Goal: Task Accomplishment & Management: Complete application form

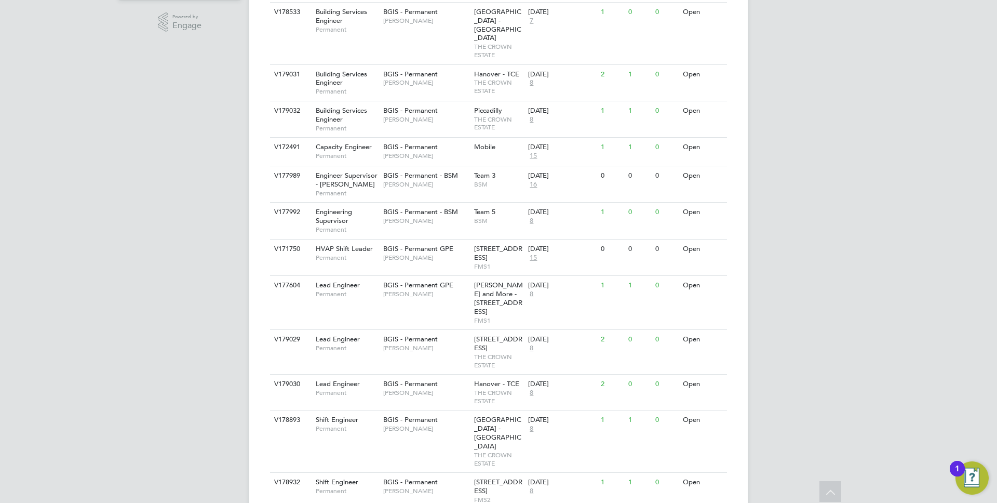
scroll to position [352, 0]
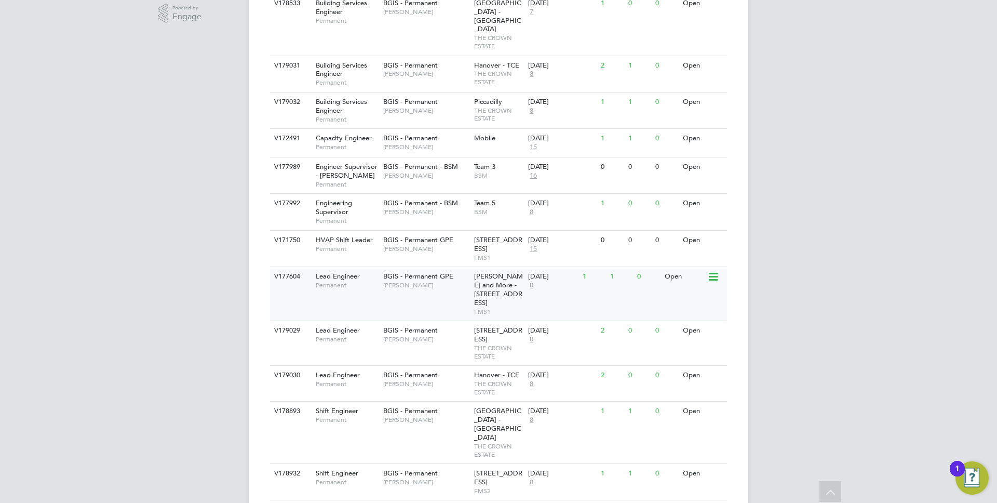
click at [411, 281] on span "John Hadland" at bounding box center [426, 285] width 86 height 8
click at [396, 208] on span "Lewis Cannon" at bounding box center [426, 212] width 86 height 8
click at [387, 380] on span "[PERSON_NAME]" at bounding box center [426, 384] width 86 height 8
click at [396, 324] on div "V179029 Lead Engineer Permanent BGIS - Permanent Kyriacos Savva 10 New Burlingt…" at bounding box center [498, 342] width 457 height 45
click at [369, 217] on span "Permanent" at bounding box center [347, 221] width 62 height 8
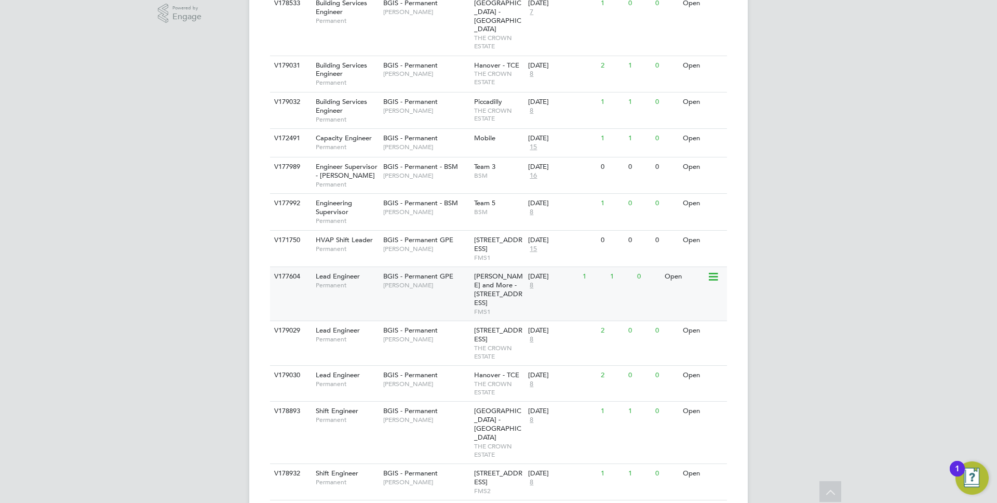
click at [360, 273] on div "Lead Engineer Permanent" at bounding box center [344, 280] width 73 height 27
click at [437, 377] on div "V179030 Lead Engineer Permanent BGIS - Permanent Kyriacos Savva Hanover - TCE T…" at bounding box center [498, 383] width 457 height 36
click at [421, 330] on div "V179029 Lead Engineer Permanent BGIS - Permanent Kyriacos Savva 10 New Burlingt…" at bounding box center [498, 342] width 457 height 45
click at [393, 370] on span "BGIS - Permanent" at bounding box center [410, 374] width 55 height 9
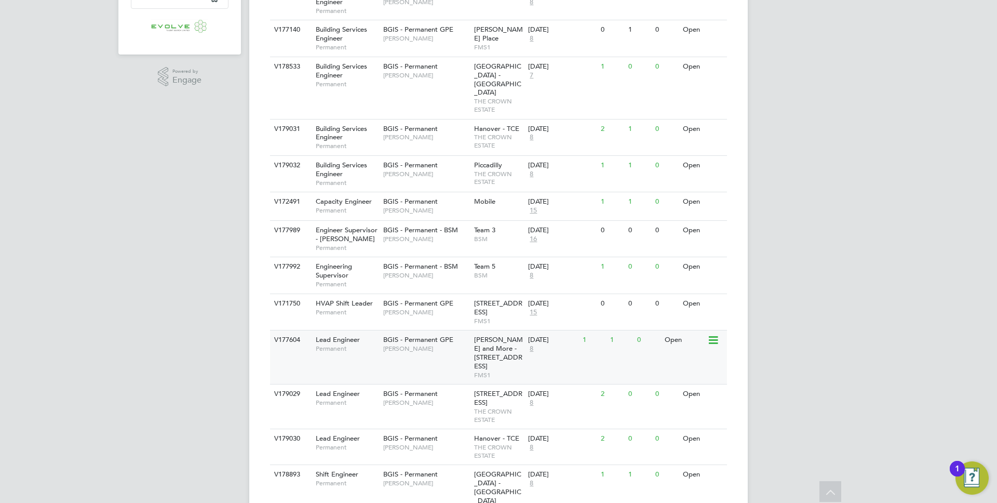
scroll to position [283, 0]
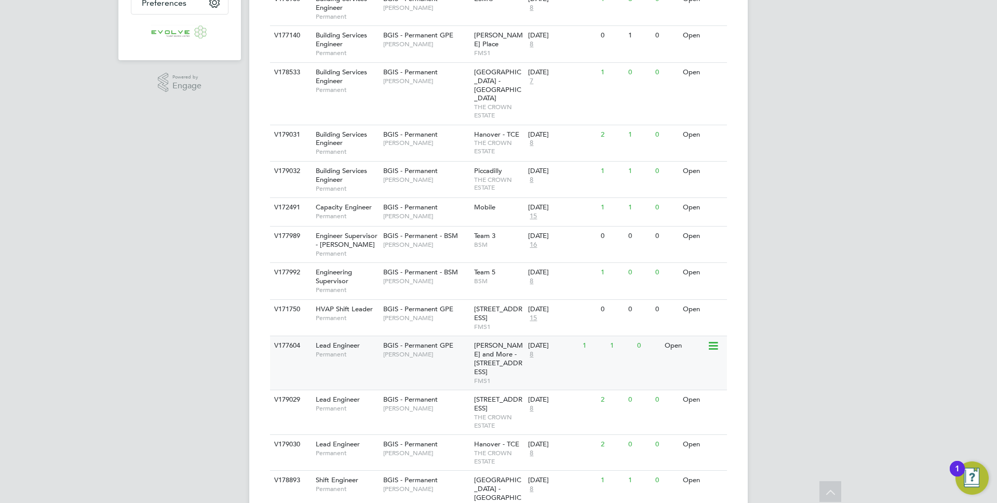
click at [400, 277] on span "[PERSON_NAME]" at bounding box center [426, 281] width 86 height 8
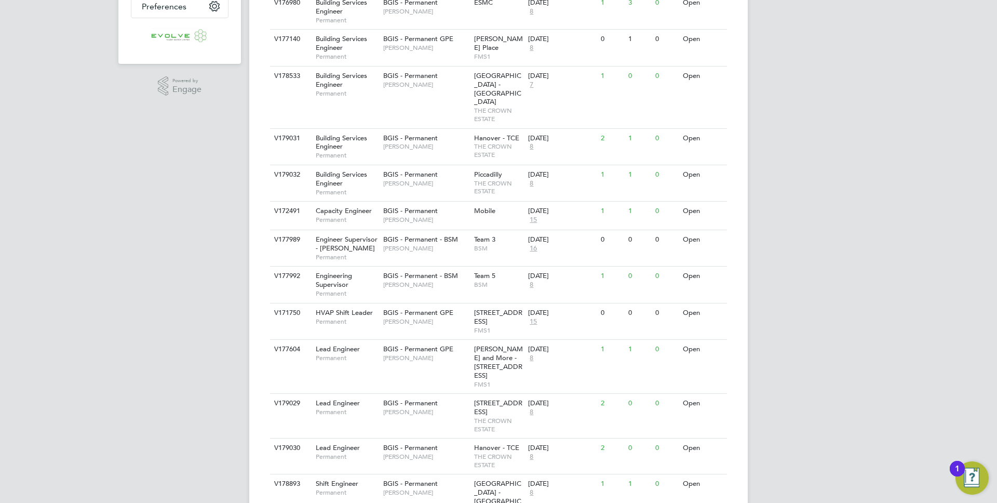
scroll to position [352, 0]
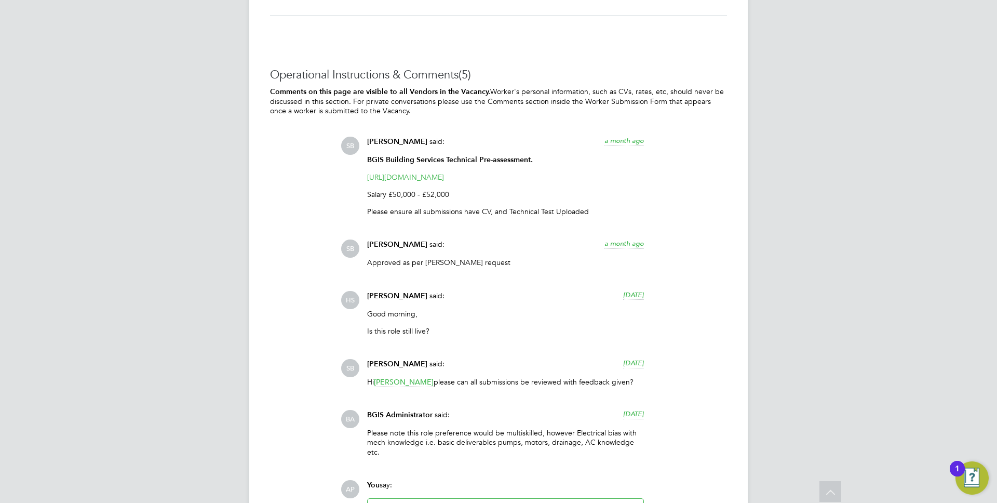
scroll to position [1700, 0]
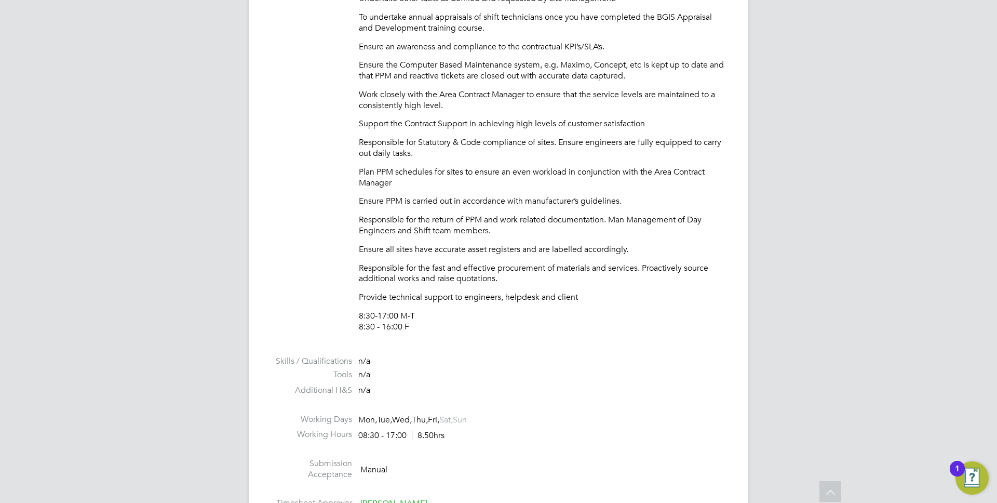
scroll to position [414, 0]
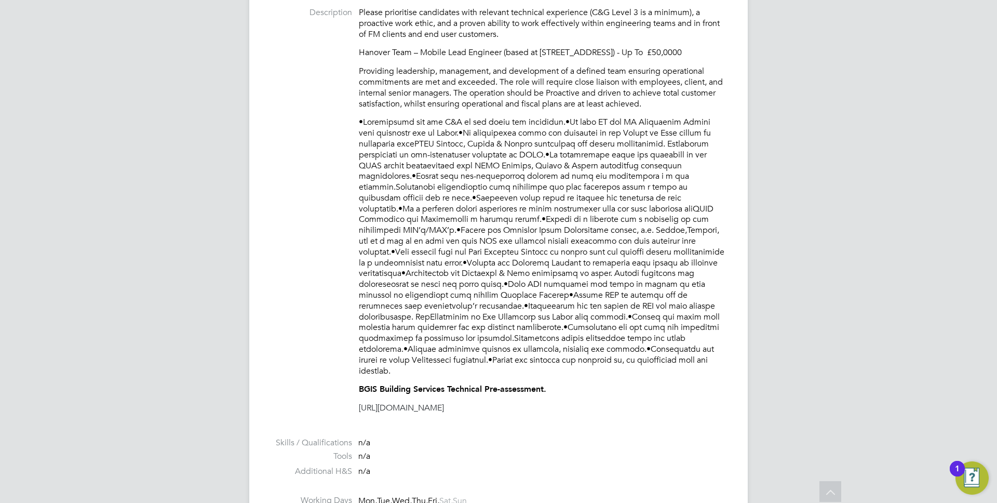
scroll to position [362, 0]
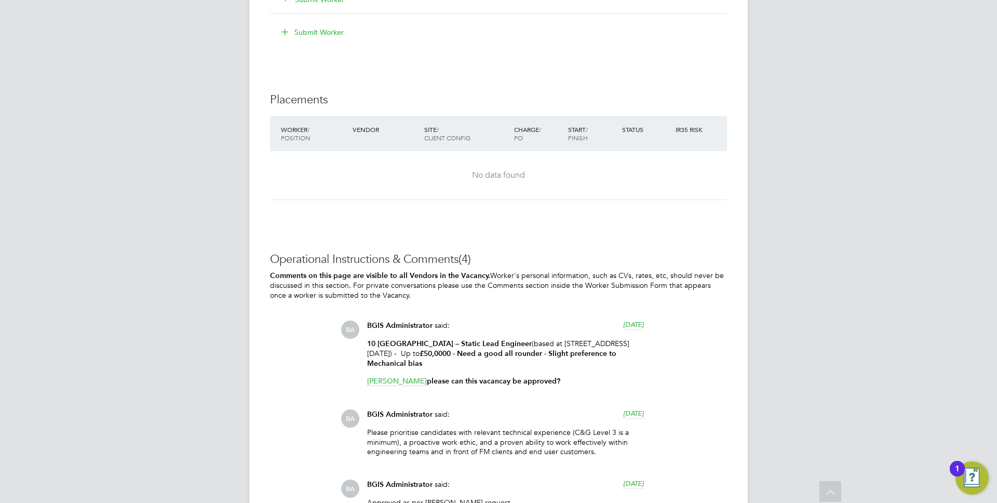
scroll to position [1303, 0]
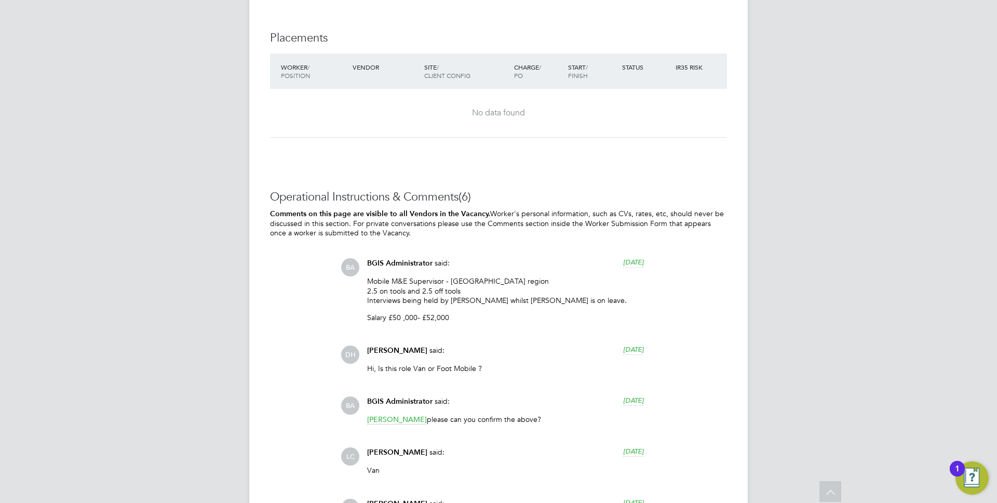
scroll to position [1508, 0]
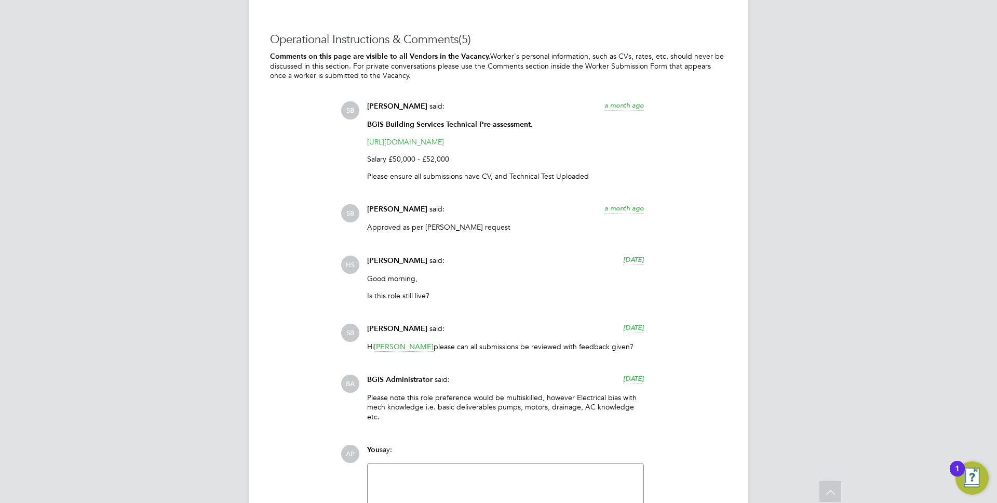
scroll to position [1831, 0]
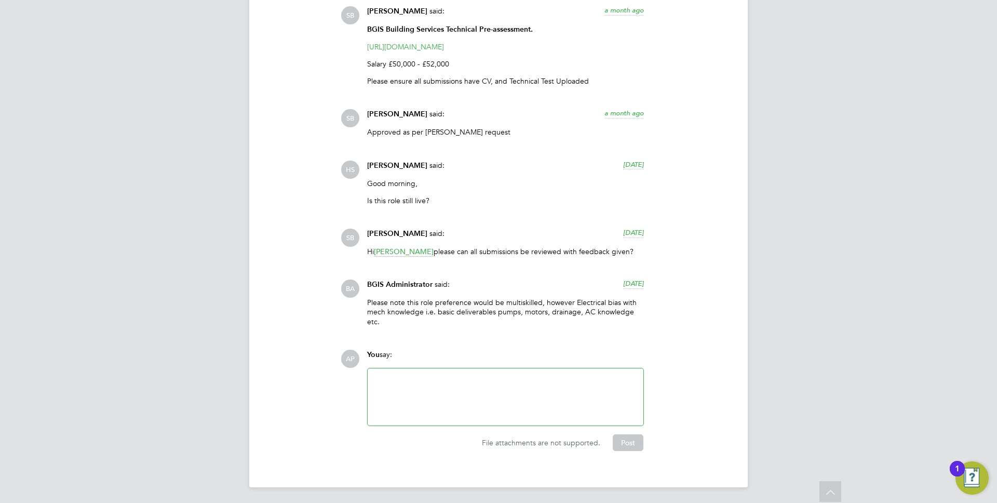
click at [454, 302] on p "Please note this role preference would be multiskilled, however Electrical bias…" at bounding box center [505, 312] width 277 height 29
click at [495, 301] on p "Please note this role preference would be multiskilled, however Electrical bias…" at bounding box center [505, 312] width 277 height 29
click at [550, 299] on p "Please note this role preference would be multiskilled, however Electrical bias…" at bounding box center [505, 312] width 277 height 29
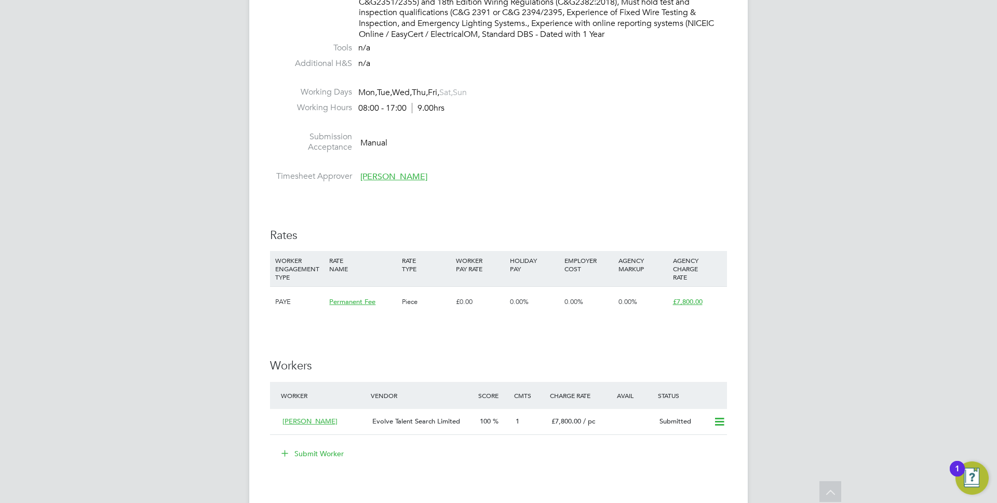
scroll to position [1317, 0]
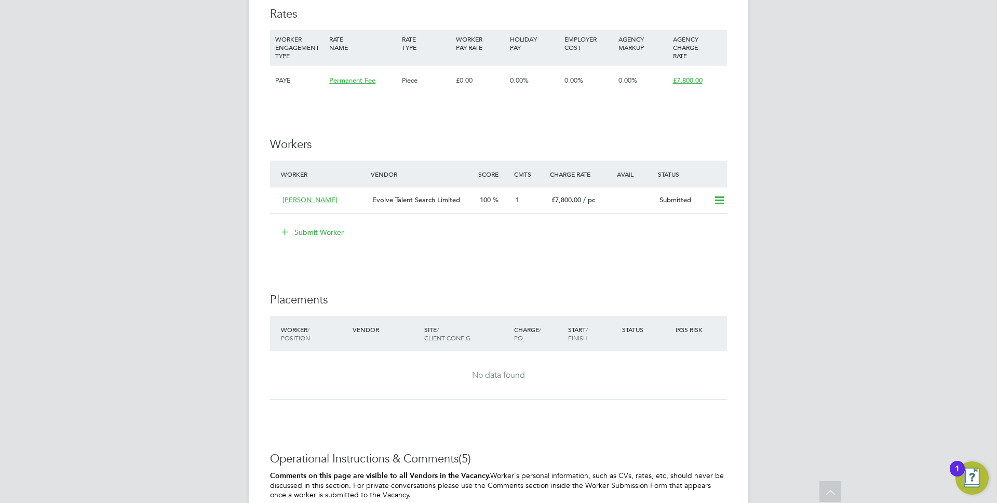
click at [304, 233] on button "Submit Worker" at bounding box center [313, 232] width 78 height 17
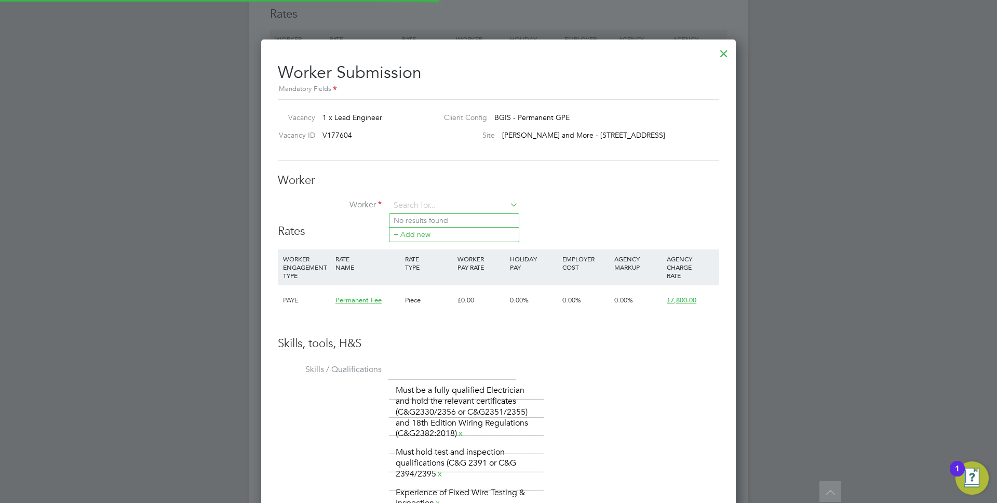
scroll to position [31, 71]
click at [415, 226] on li "No results found" at bounding box center [453, 220] width 129 height 14
click at [412, 207] on input at bounding box center [454, 206] width 128 height 16
click at [412, 235] on li "+ Add new" at bounding box center [453, 234] width 129 height 14
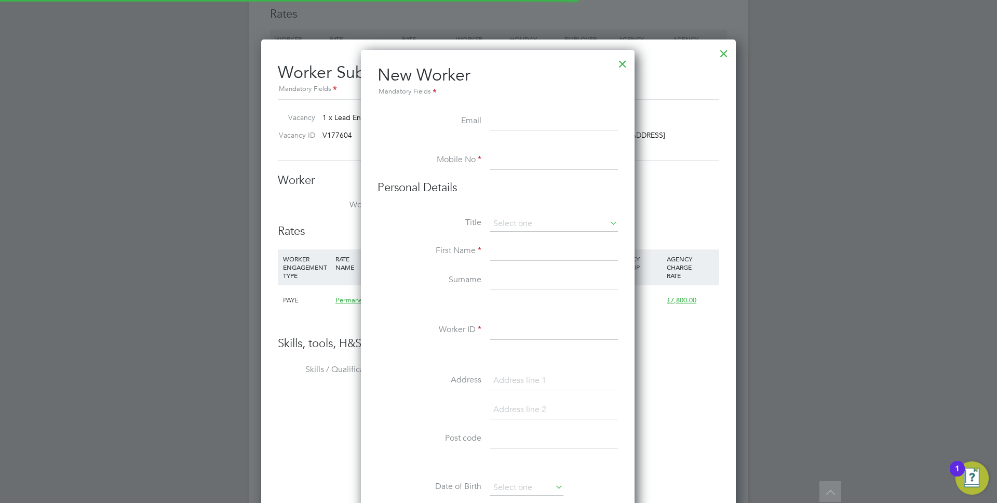
scroll to position [884, 275]
paste input "[PERSON_NAME][EMAIL_ADDRESS][DOMAIN_NAME]"
type input "[PERSON_NAME][EMAIL_ADDRESS][DOMAIN_NAME]"
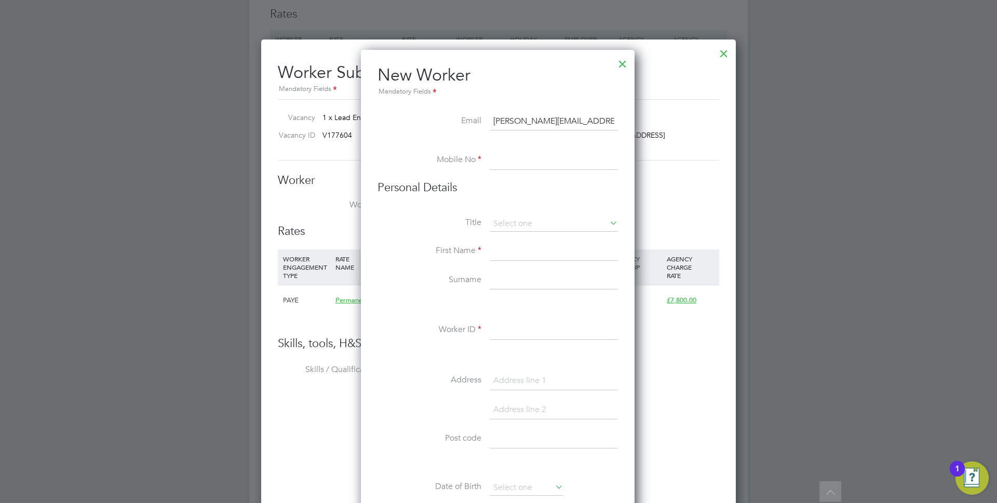
paste input "[PHONE_NUMBER]"
type input "[PHONE_NUMBER]"
click at [505, 250] on input at bounding box center [554, 251] width 128 height 19
type input "Peter"
type input "Spencer-Charles"
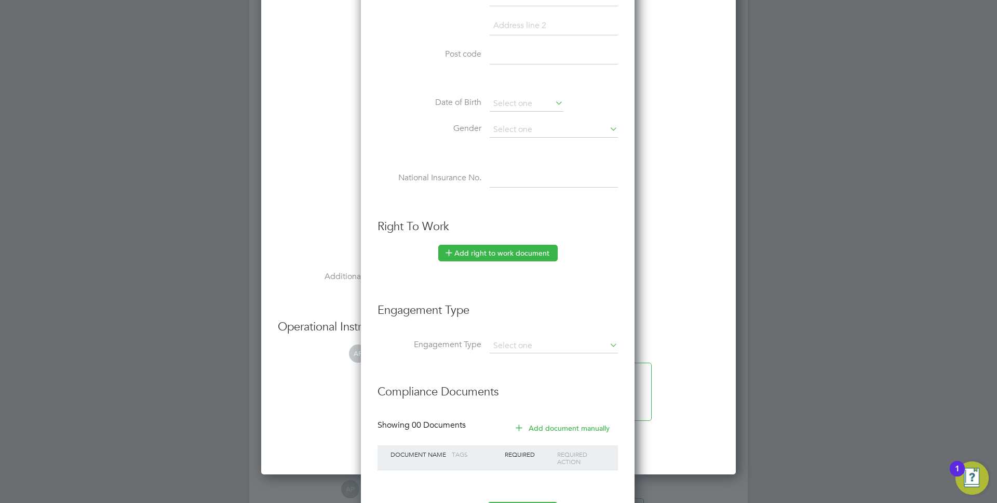
scroll to position [1697, 0]
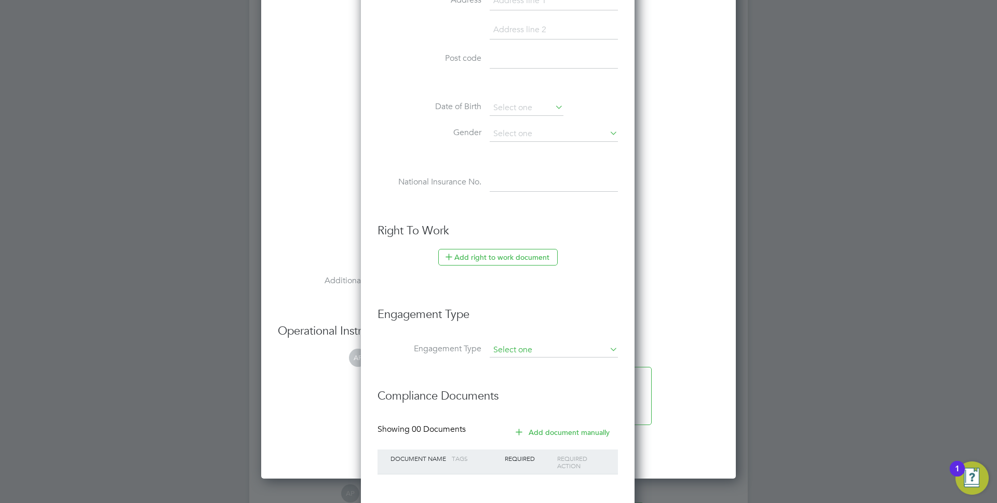
type input "15964"
click at [519, 350] on input at bounding box center [554, 350] width 128 height 15
click at [518, 378] on li "PAYE Direct" at bounding box center [553, 379] width 129 height 15
type input "PAYE Direct"
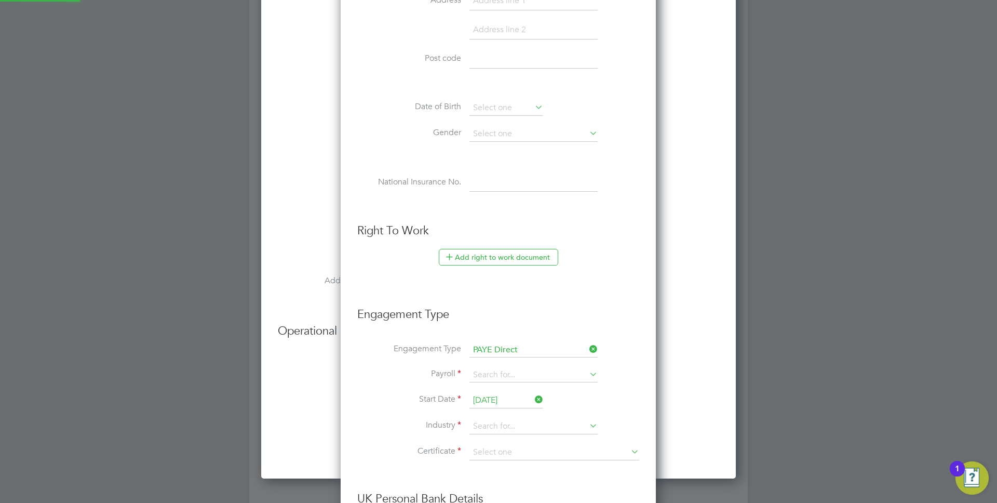
scroll to position [1188, 316]
click at [490, 370] on input at bounding box center [533, 375] width 128 height 15
click at [493, 389] on li "PAYE" at bounding box center [533, 389] width 129 height 15
type input "PAYE"
click at [496, 428] on input at bounding box center [533, 427] width 128 height 16
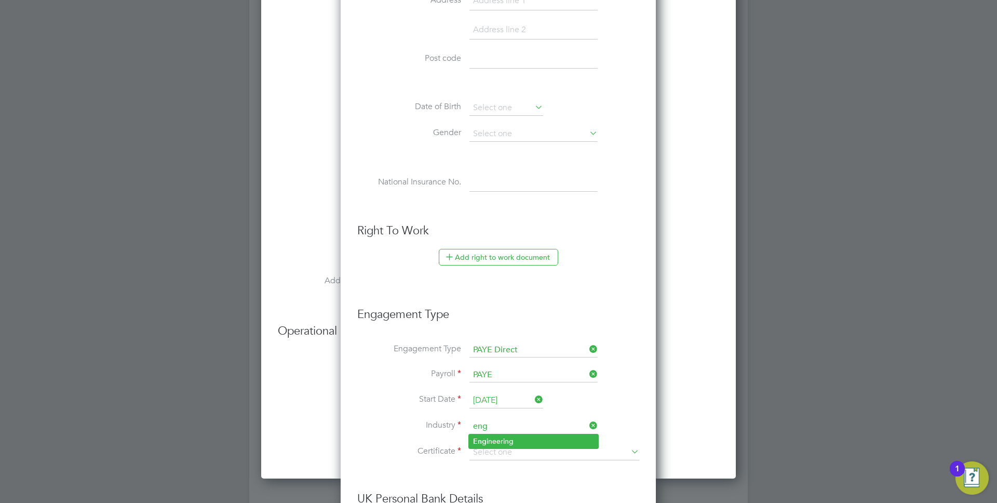
click at [517, 438] on li "Eng ineering" at bounding box center [533, 441] width 129 height 14
type input "Engineering"
click at [503, 454] on input at bounding box center [554, 453] width 170 height 16
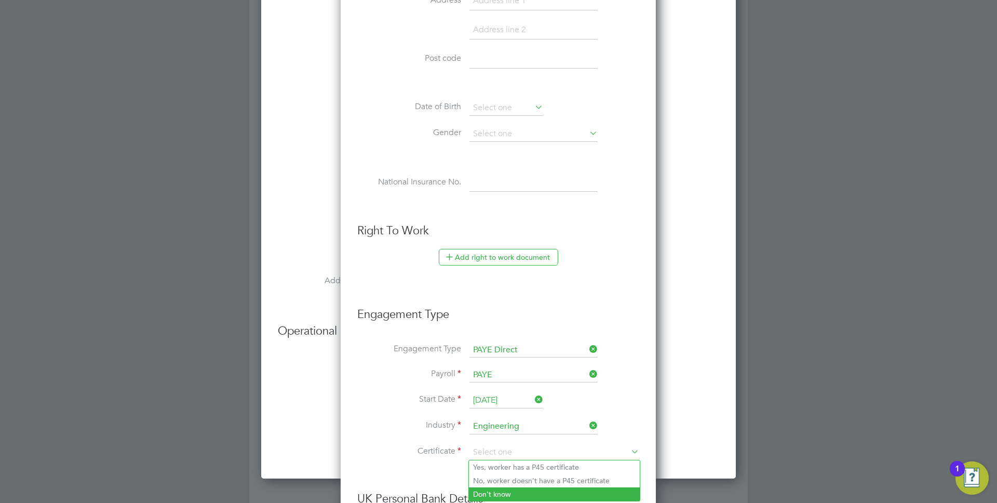
click at [495, 489] on li "Don't know" at bounding box center [554, 494] width 171 height 14
type input "Don't know"
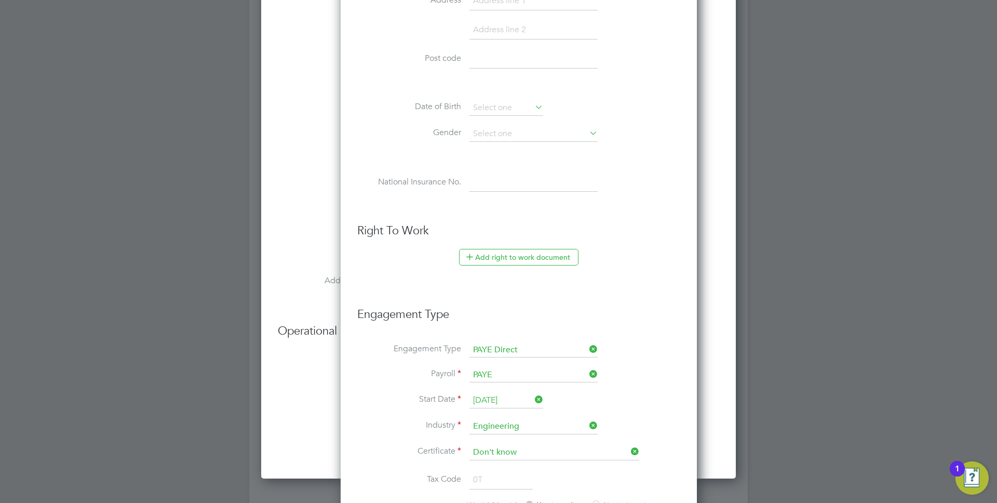
scroll to position [1240, 356]
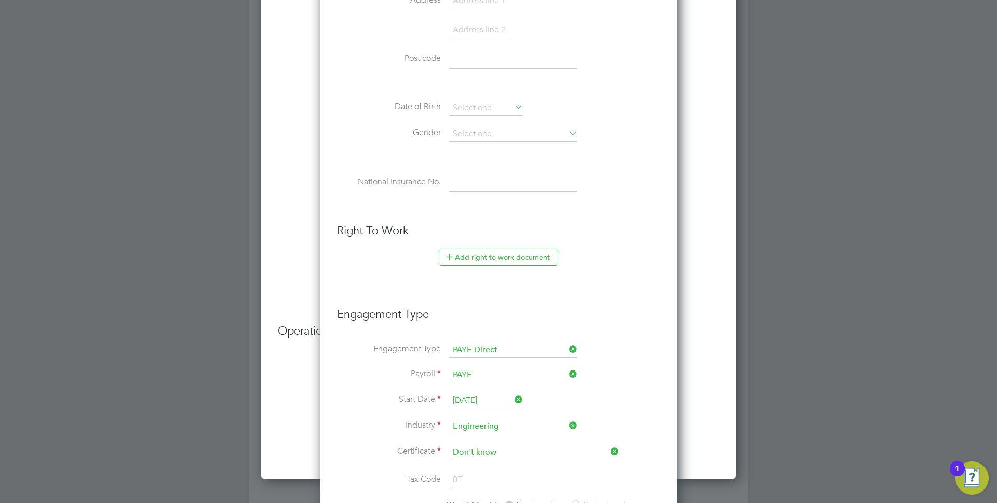
click at [438, 456] on li "Certificate Don't know" at bounding box center [498, 458] width 323 height 26
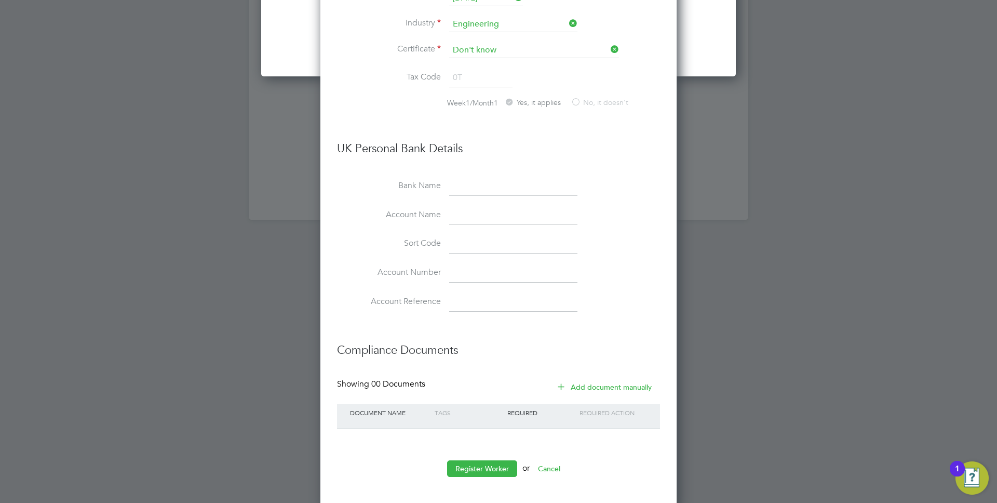
scroll to position [2103, 0]
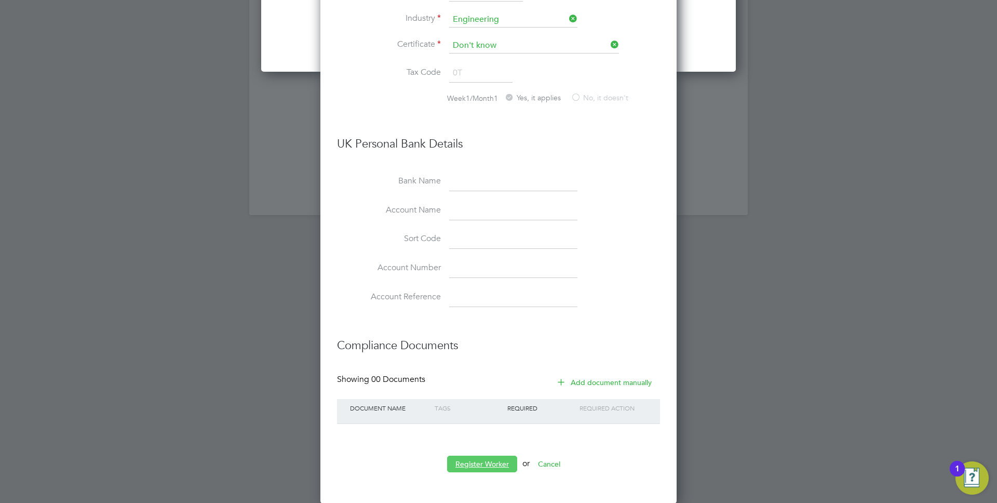
click at [474, 462] on button "Register Worker" at bounding box center [482, 463] width 70 height 17
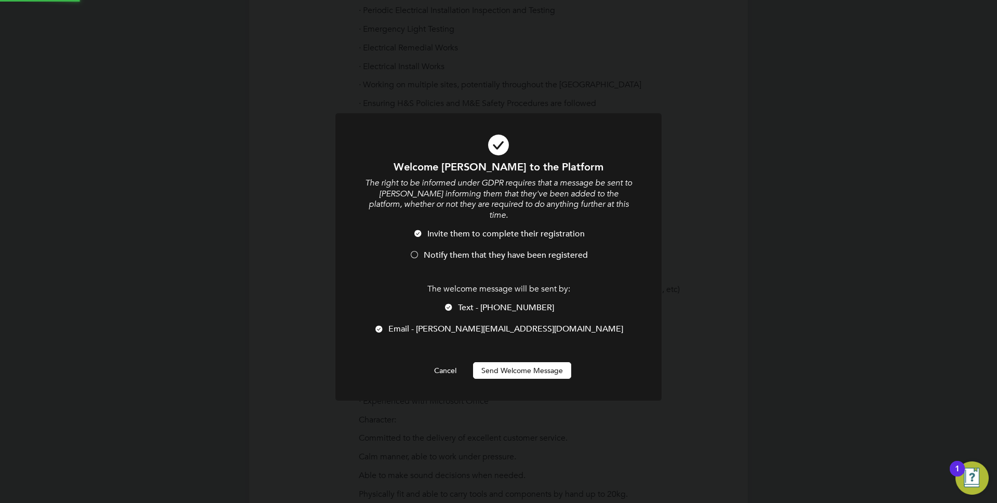
scroll to position [0, 0]
click at [461, 250] on span "Notify them that they have been registered" at bounding box center [506, 255] width 164 height 10
click at [474, 302] on span "Text - +44 7895 973531" at bounding box center [506, 307] width 96 height 10
click at [500, 362] on button "Send Welcome Message" at bounding box center [522, 370] width 98 height 17
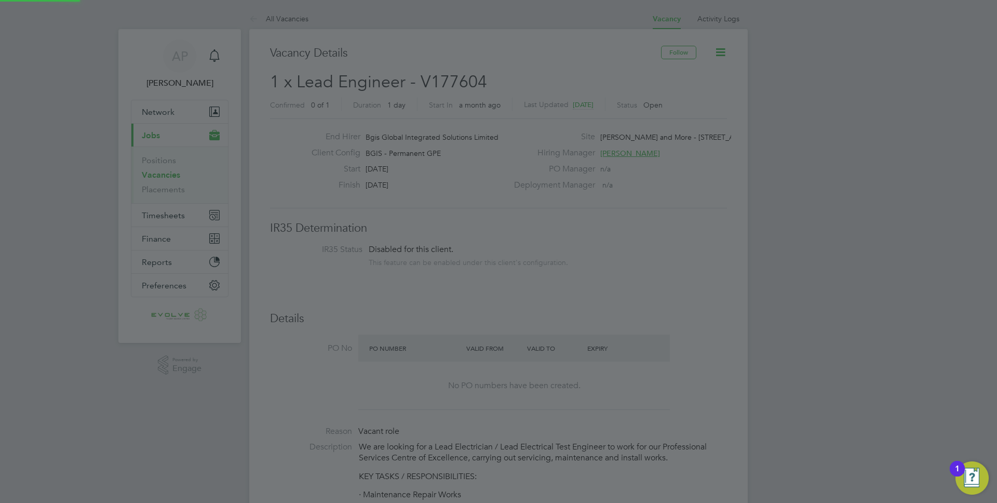
scroll to position [503, 0]
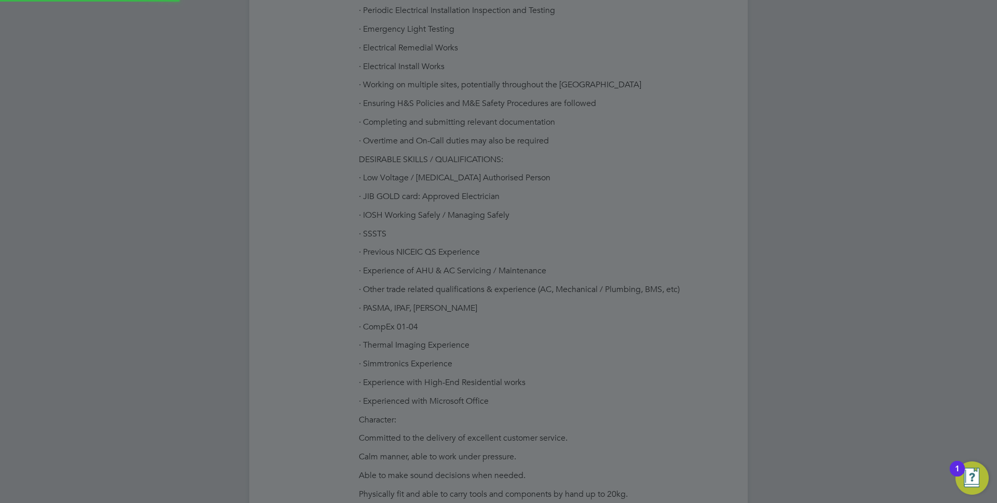
type input "Peter Spencer-Charles (15964)"
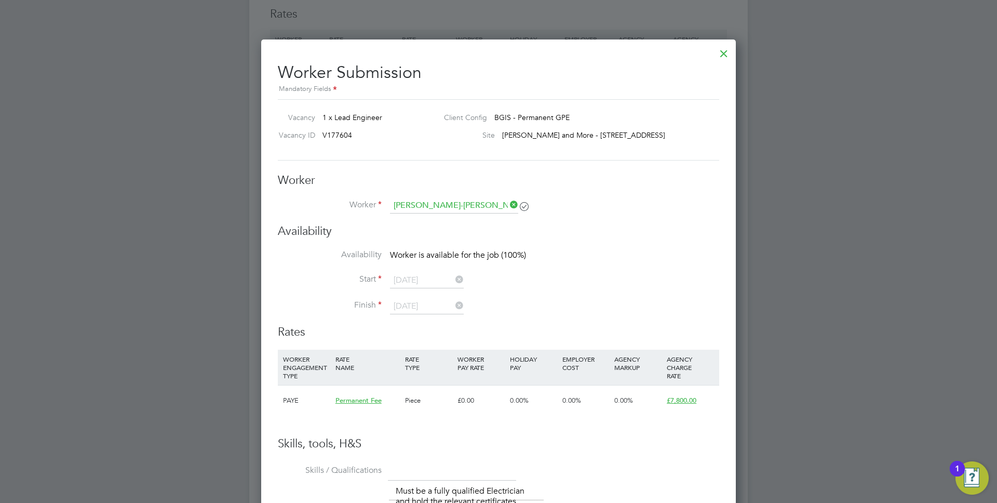
click at [508, 204] on icon at bounding box center [508, 204] width 0 height 15
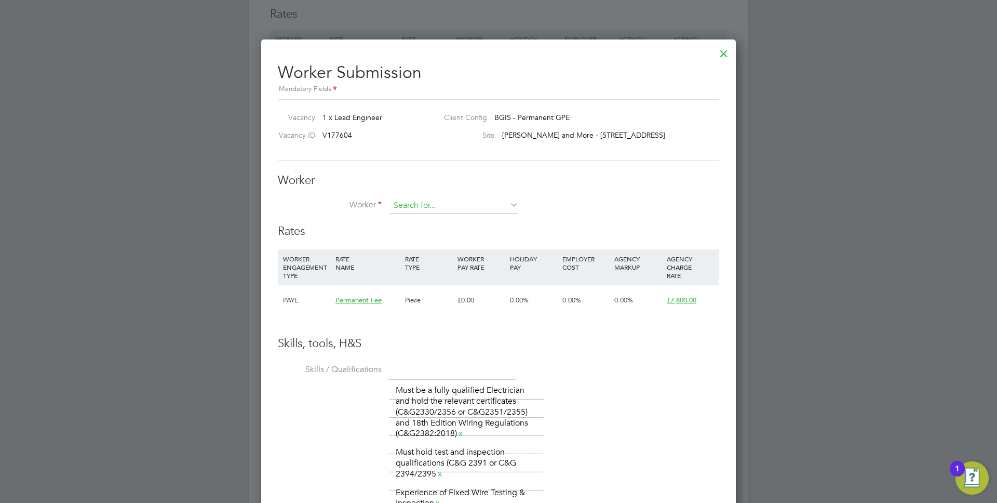
click at [480, 211] on input at bounding box center [454, 206] width 128 height 16
click at [471, 245] on li "Peter Spencer-Charles (15964)" at bounding box center [466, 249] width 155 height 14
type input "Peter Spencer-Charles (15964)"
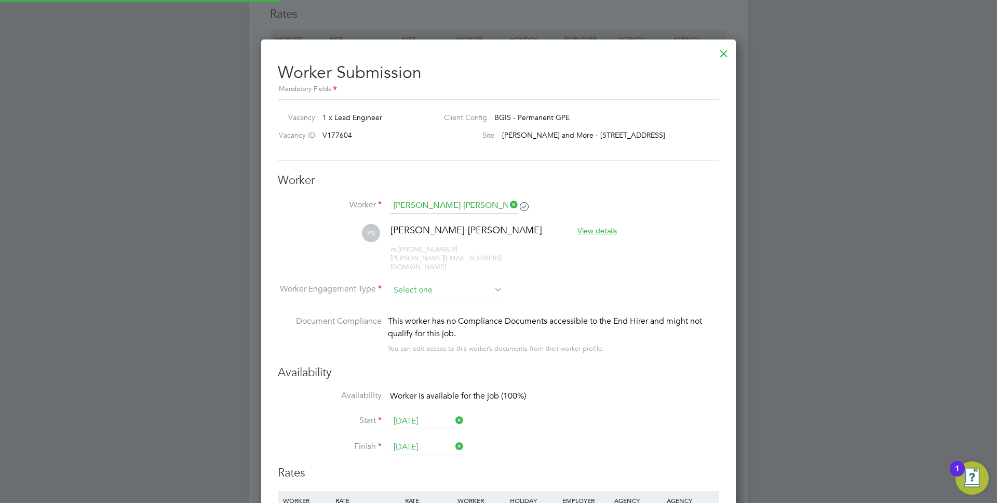
click at [477, 283] on input at bounding box center [446, 291] width 113 height 16
click at [422, 304] on li "PAYE" at bounding box center [446, 309] width 114 height 14
type input "PAYE"
click at [561, 293] on li "Worker Engagement Type PAYE" at bounding box center [498, 299] width 441 height 32
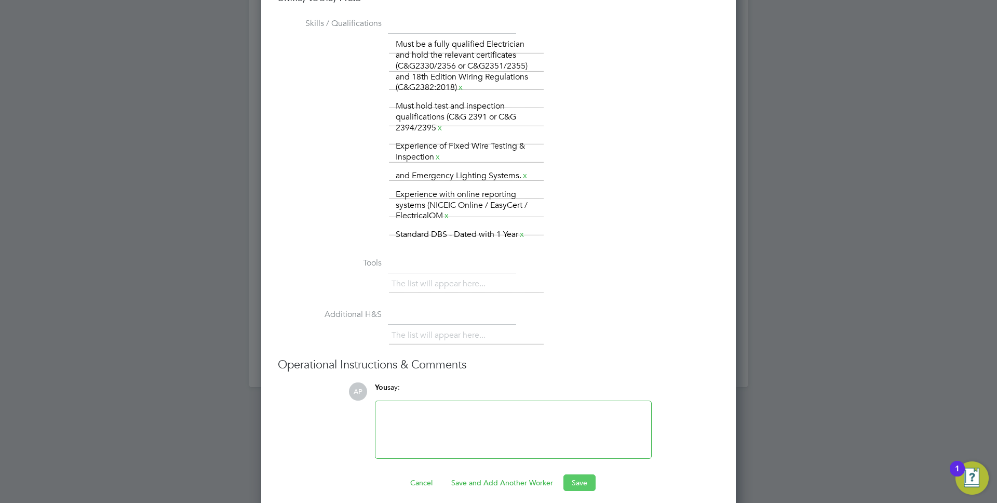
click at [592, 474] on button "Save" at bounding box center [579, 482] width 32 height 17
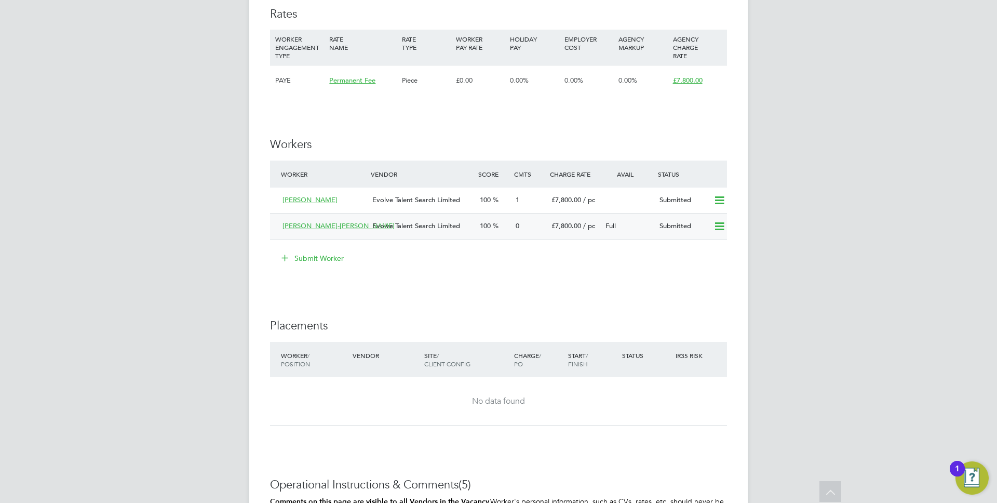
click at [427, 230] on span "Evolve Talent Search Limited" at bounding box center [416, 225] width 88 height 9
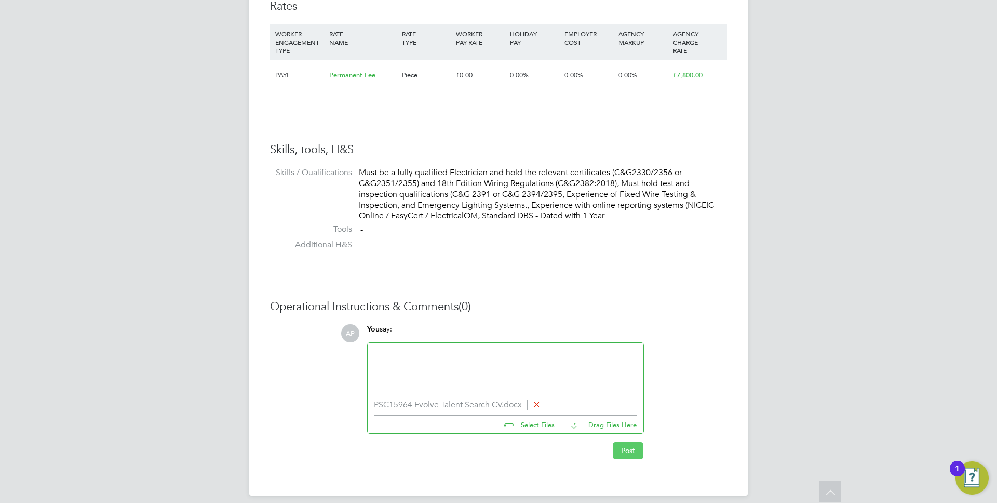
click at [634, 454] on button "Post" at bounding box center [628, 450] width 31 height 17
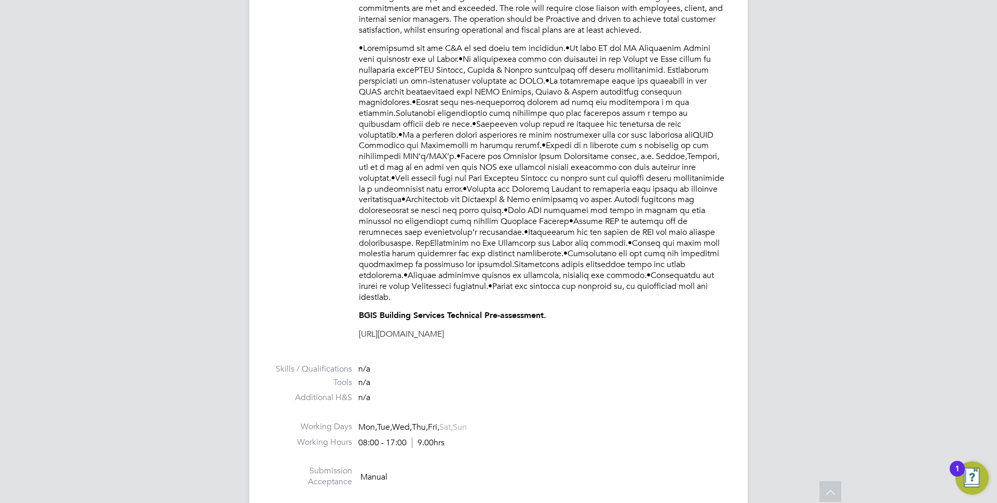
scroll to position [507, 0]
click at [572, 276] on p at bounding box center [543, 173] width 368 height 259
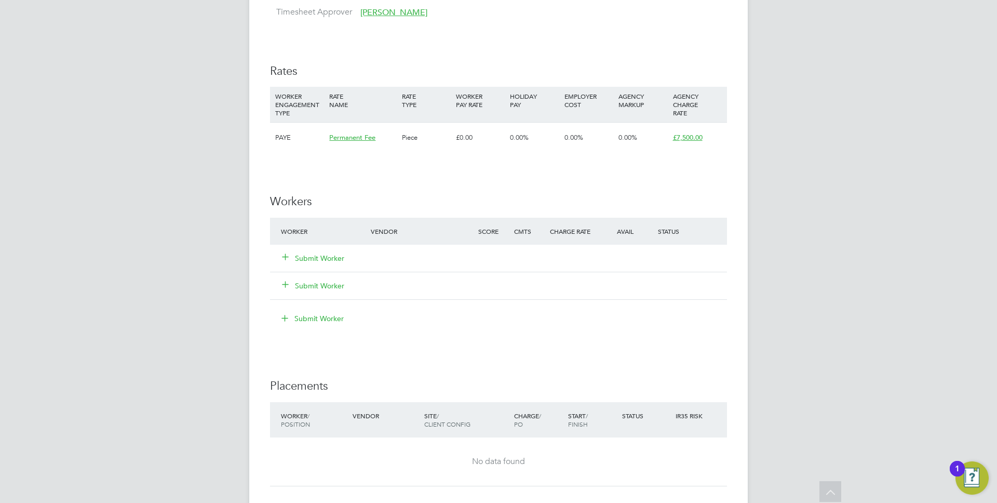
scroll to position [1004, 0]
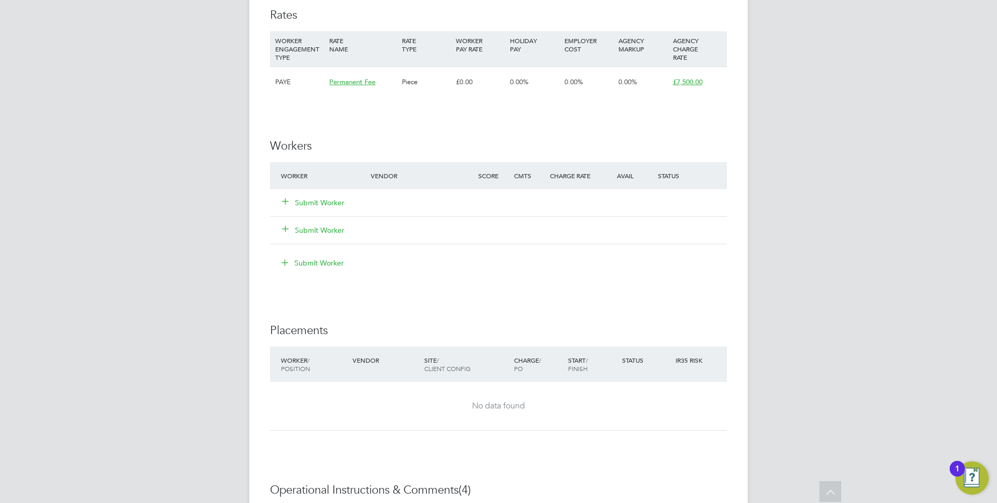
scroll to position [1058, 0]
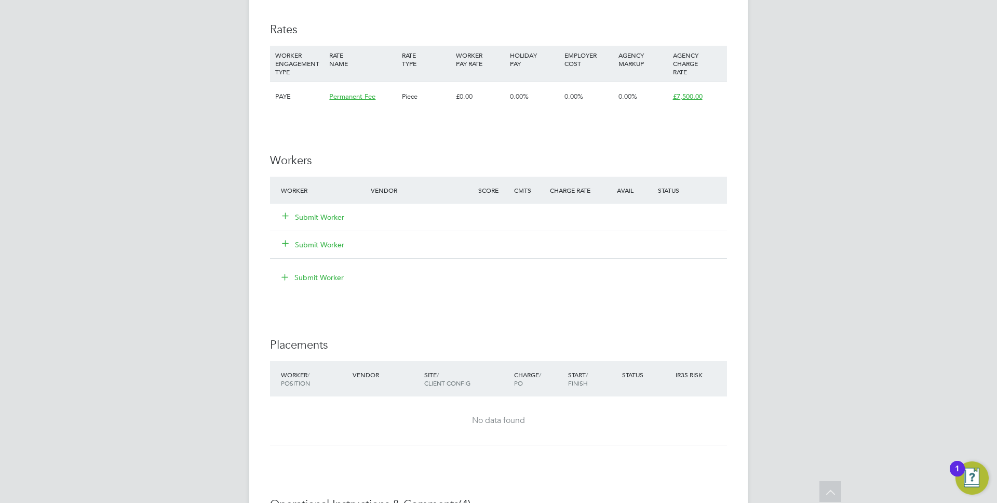
click at [328, 212] on button "Submit Worker" at bounding box center [314, 217] width 62 height 10
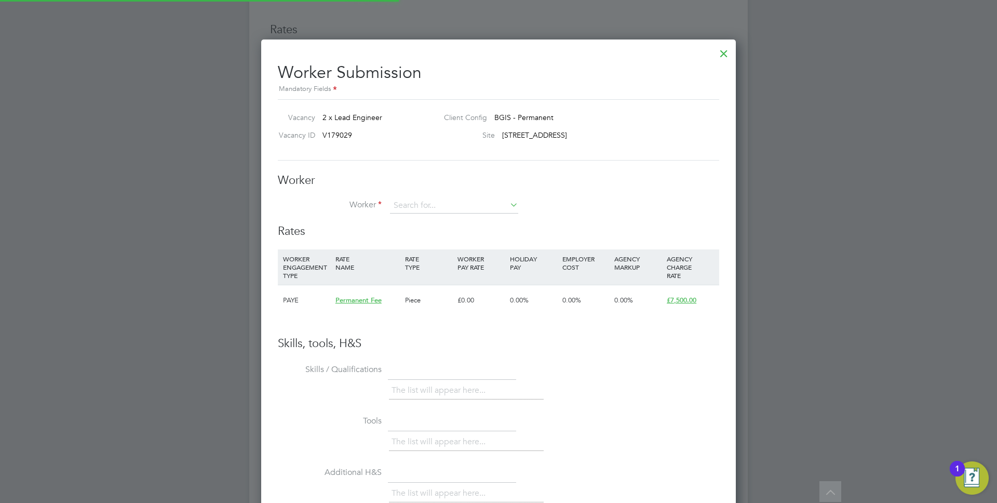
scroll to position [630, 475]
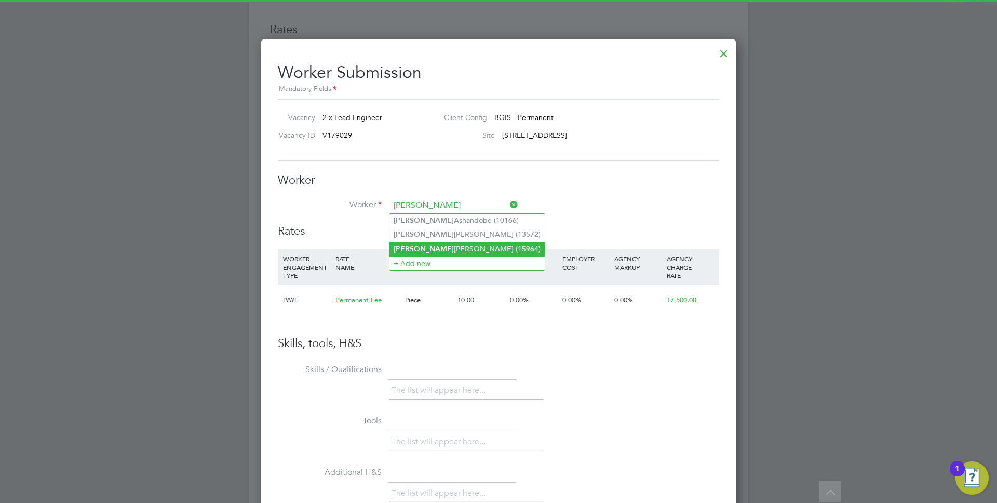
click at [439, 244] on li "Peter Spencer-Charles (15964)" at bounding box center [466, 249] width 155 height 14
type input "Peter Spencer-Charles (15964)"
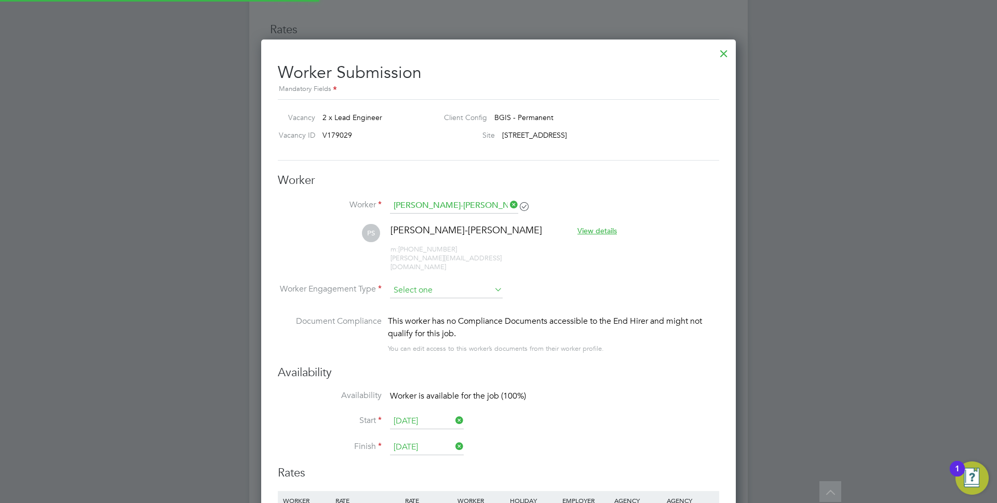
scroll to position [863, 475]
click at [487, 283] on input at bounding box center [446, 291] width 113 height 16
click at [431, 310] on li "PAYE" at bounding box center [446, 309] width 114 height 14
type input "PAYE"
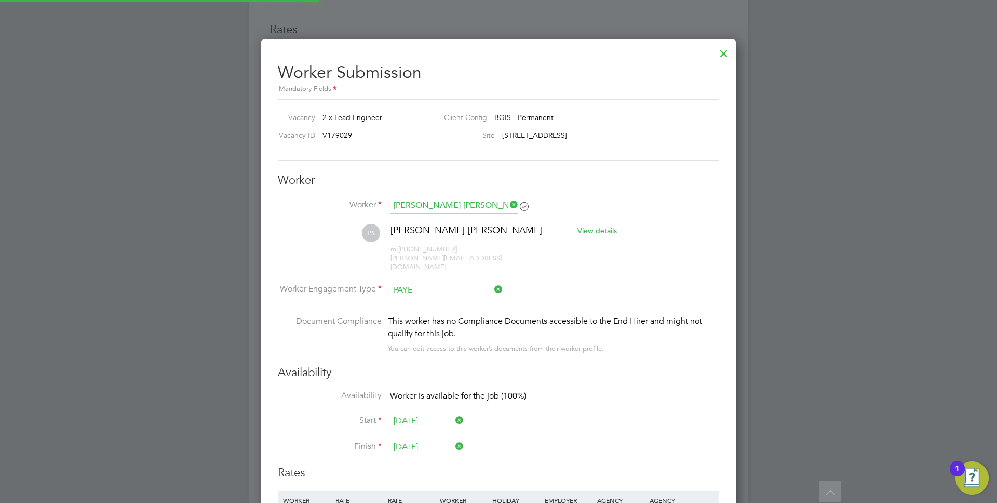
click at [590, 292] on li "Worker Engagement Type PAYE" at bounding box center [498, 299] width 441 height 32
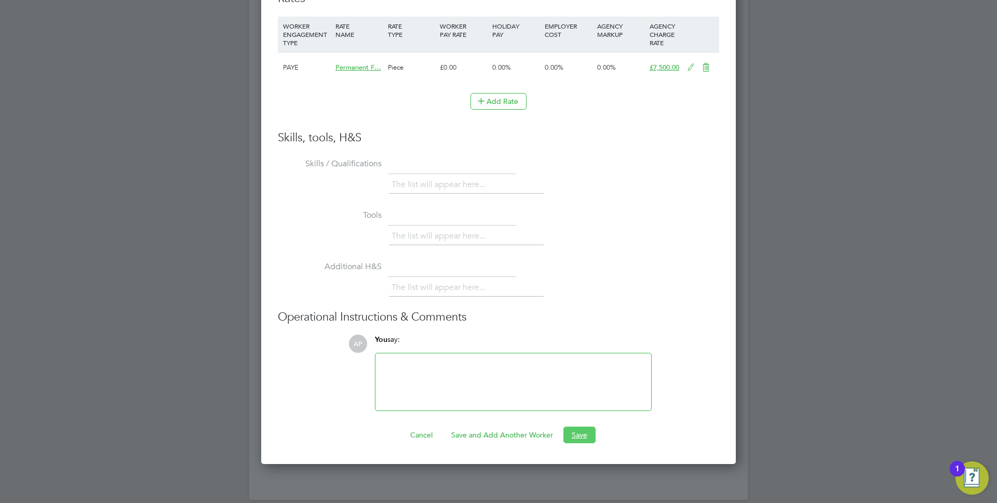
click at [582, 426] on button "Save" at bounding box center [579, 434] width 32 height 17
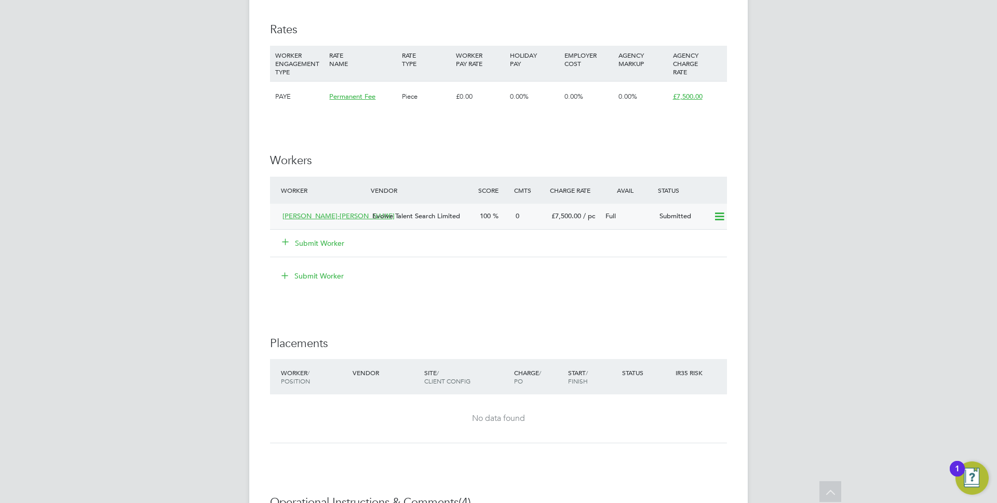
click at [552, 211] on span "£7,500.00" at bounding box center [567, 215] width 30 height 9
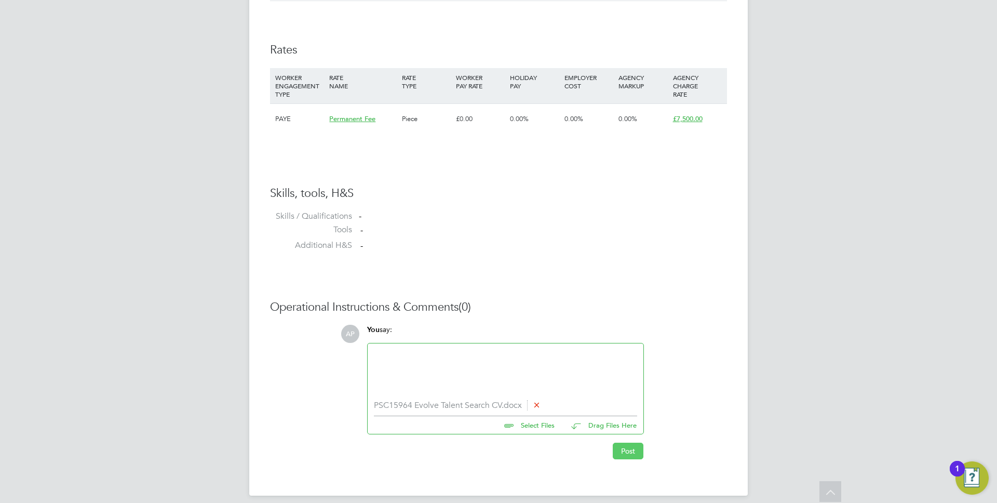
click at [641, 458] on button "Post" at bounding box center [628, 450] width 31 height 17
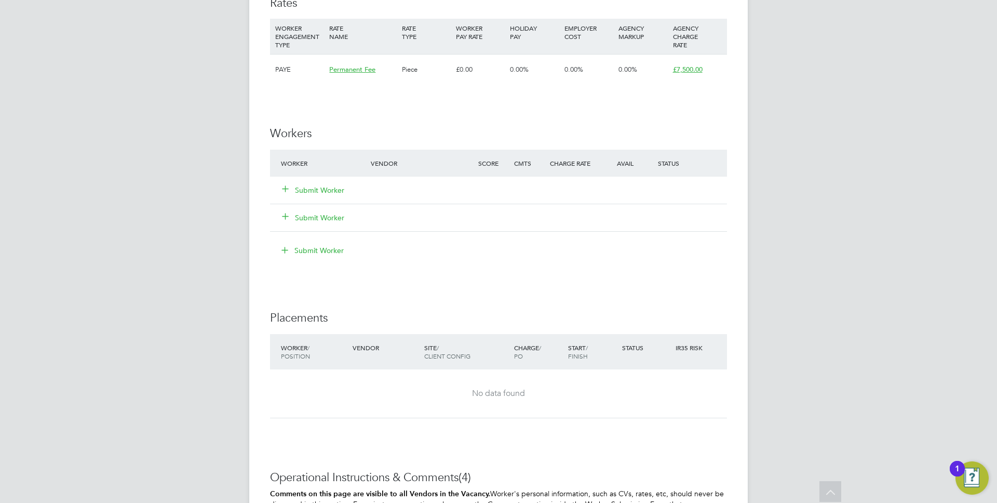
scroll to position [971, 0]
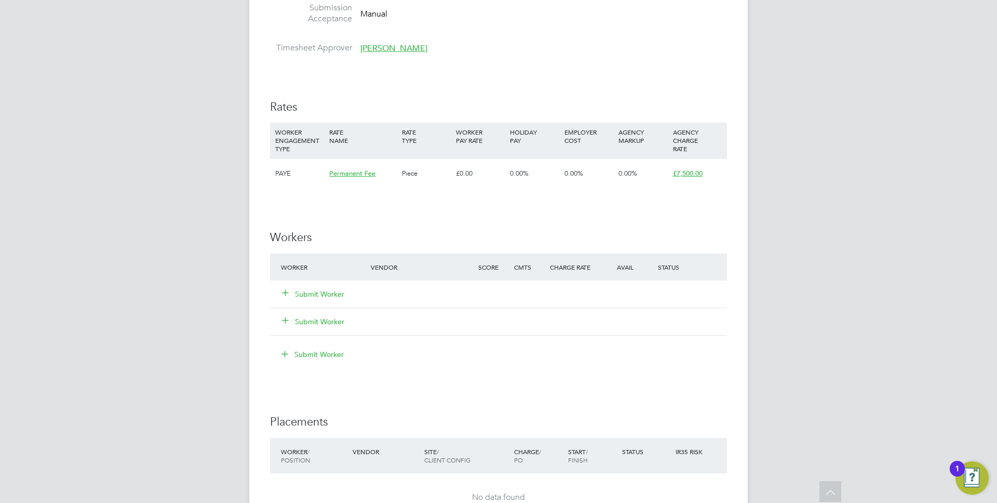
click at [330, 293] on button "Submit Worker" at bounding box center [314, 294] width 62 height 10
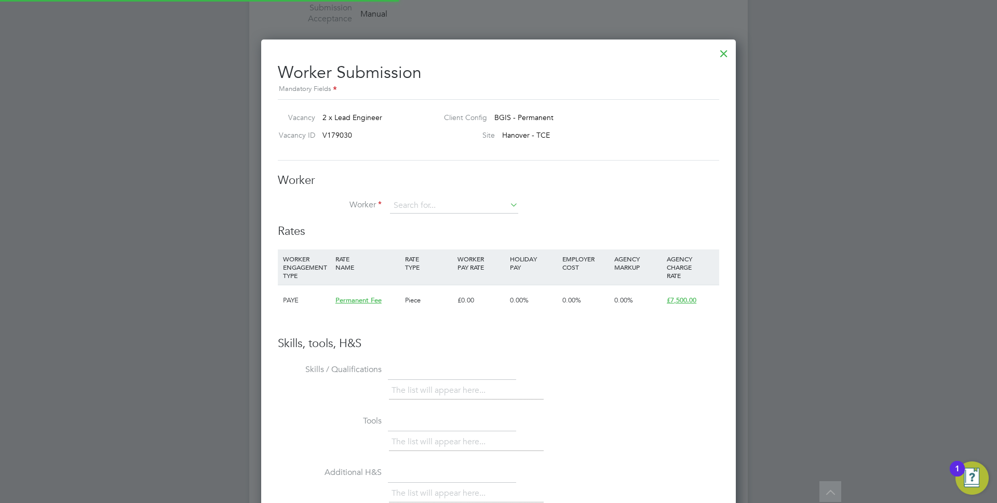
scroll to position [630, 475]
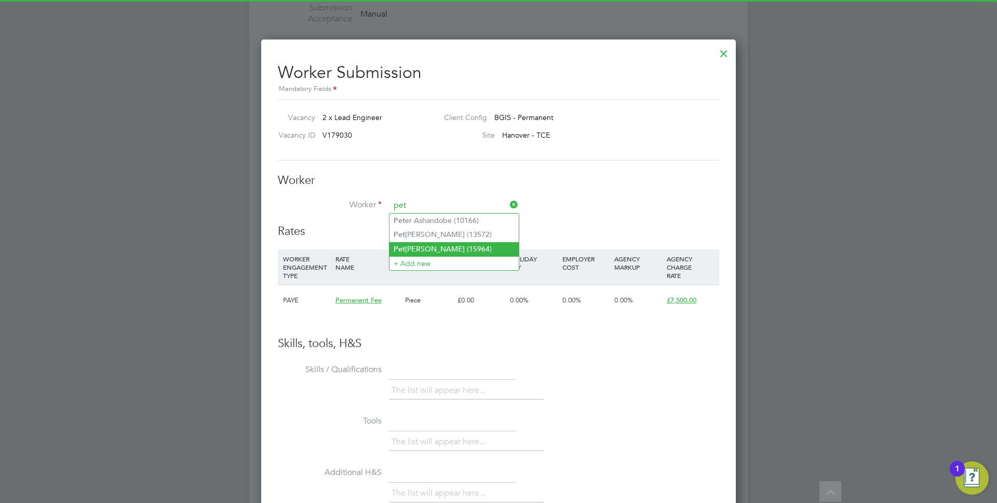
click at [421, 249] on li "Pet [PERSON_NAME] (15964)" at bounding box center [453, 249] width 129 height 14
type input "[PERSON_NAME]-[PERSON_NAME] (15964)"
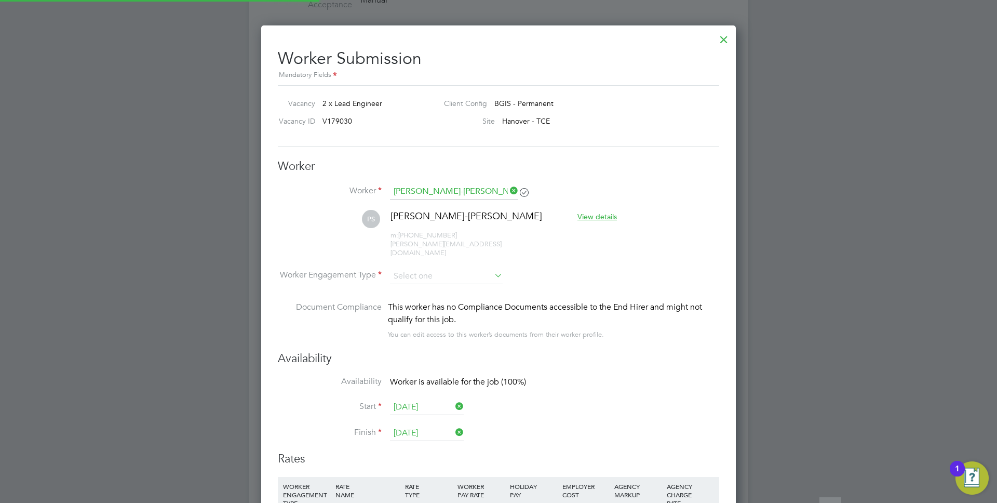
scroll to position [0, 0]
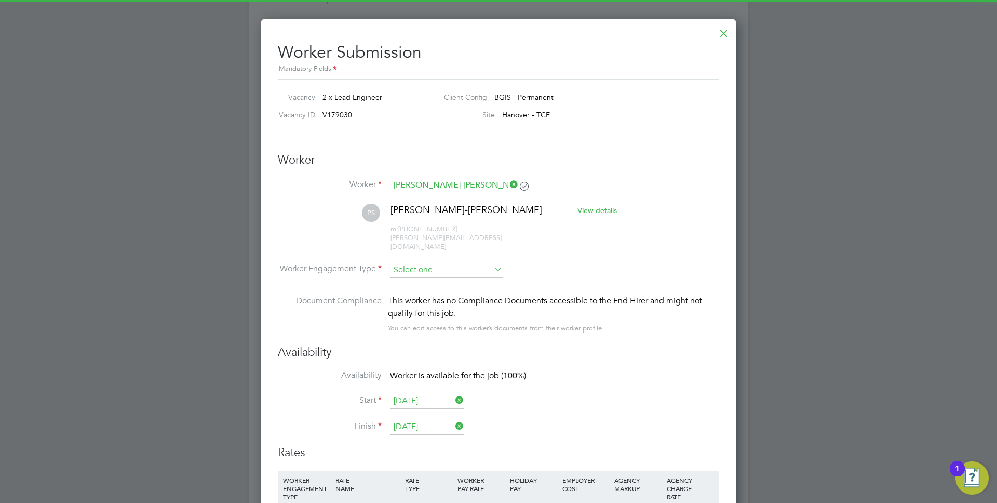
click at [431, 262] on input at bounding box center [446, 270] width 113 height 16
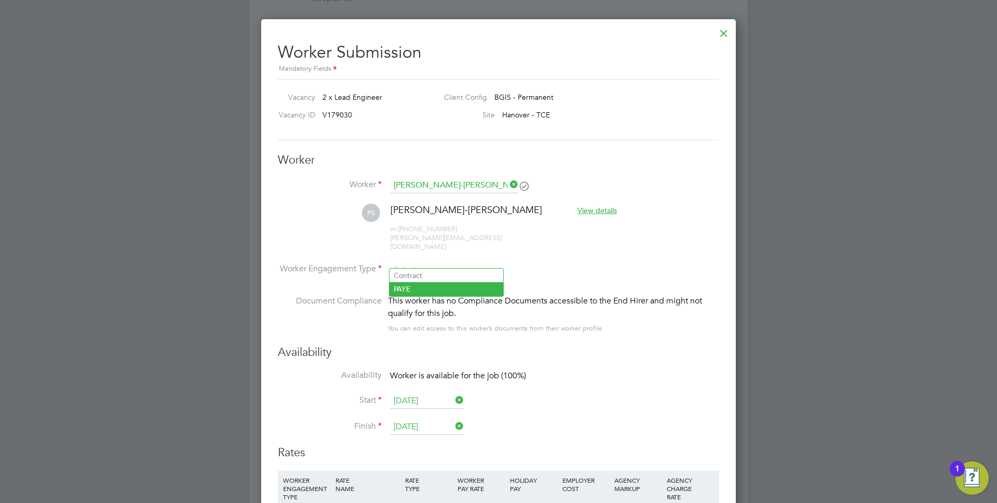
click at [431, 285] on li "PAYE" at bounding box center [446, 289] width 114 height 14
type input "PAYE"
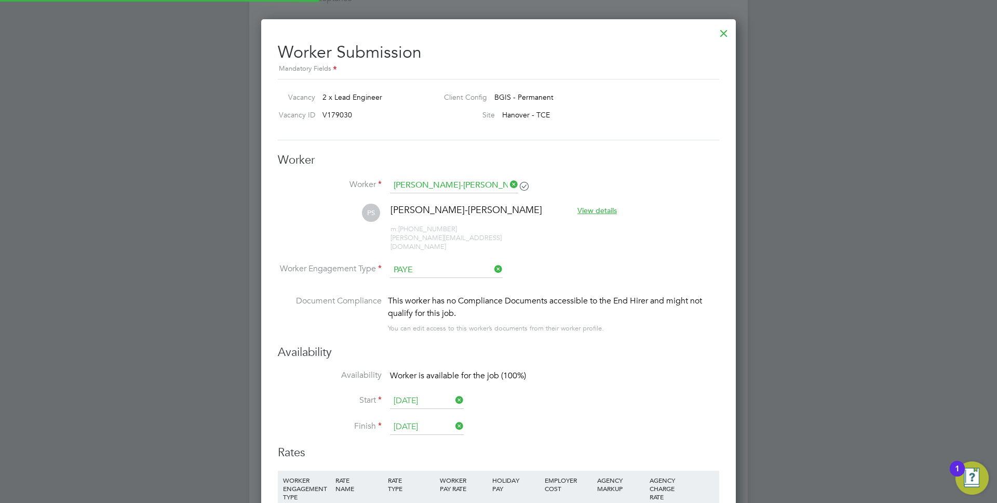
click at [553, 262] on li "Worker Engagement Type PAYE" at bounding box center [498, 278] width 441 height 32
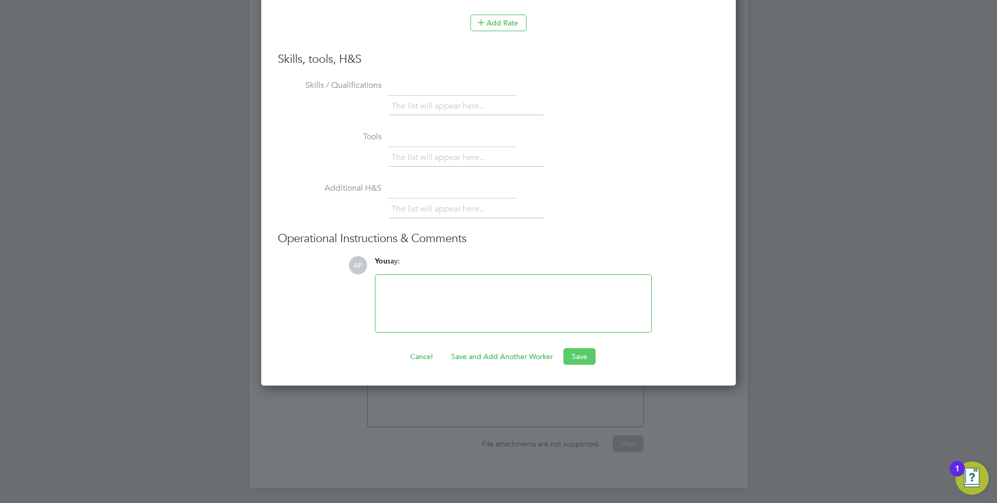
click at [578, 350] on button "Save" at bounding box center [579, 356] width 32 height 17
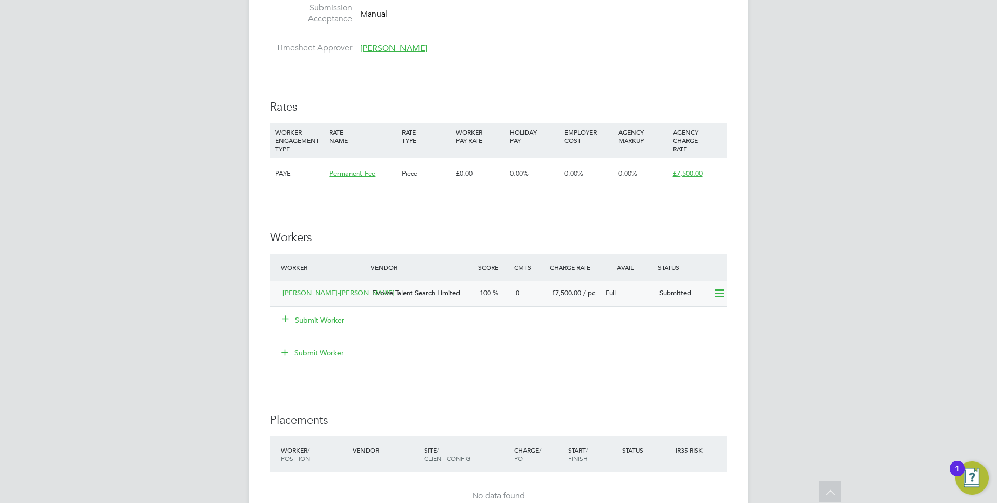
click at [681, 289] on div "Submitted" at bounding box center [682, 293] width 54 height 17
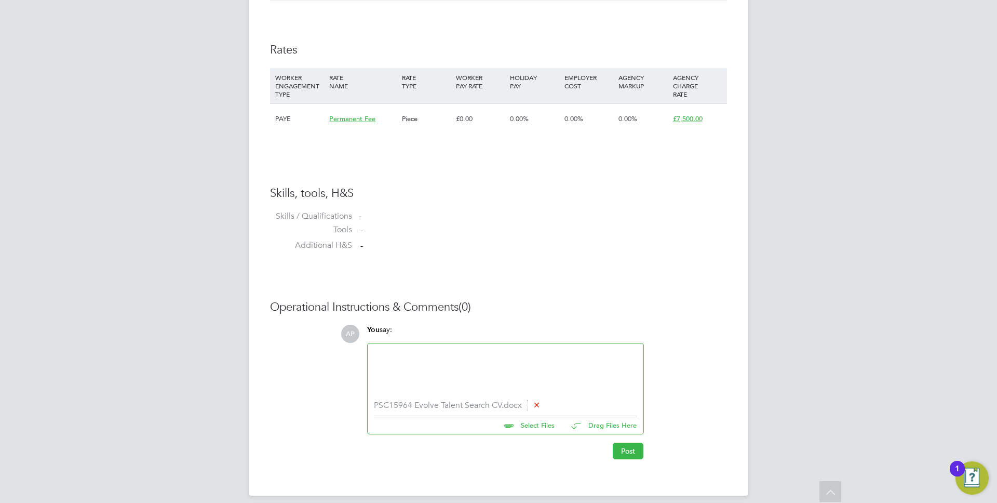
click at [625, 451] on button "Post" at bounding box center [628, 450] width 31 height 17
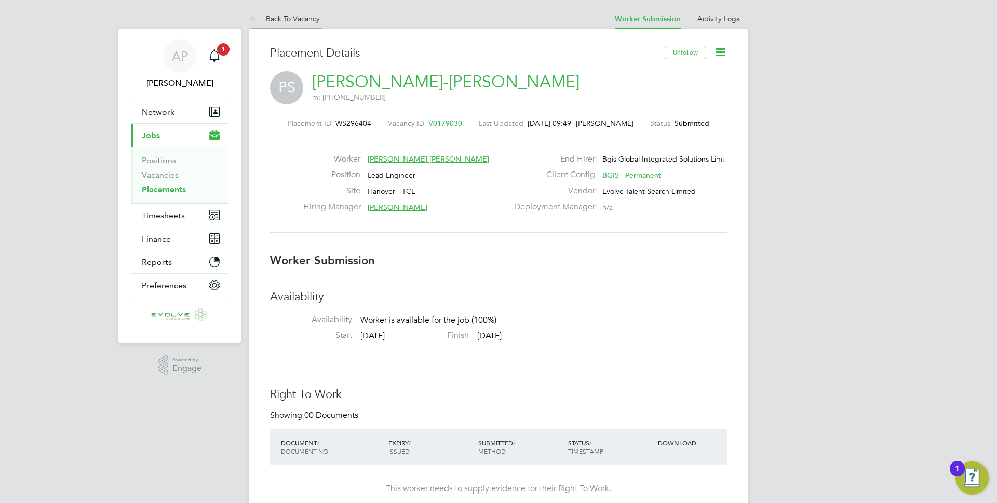
click at [280, 25] on li "Back To Vacancy" at bounding box center [284, 18] width 71 height 21
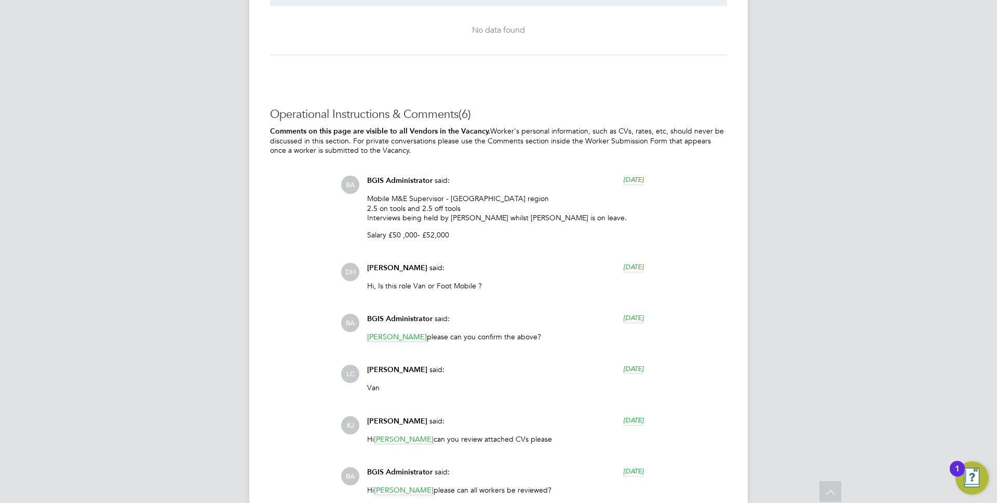
scroll to position [1640, 0]
